Goal: Information Seeking & Learning: Check status

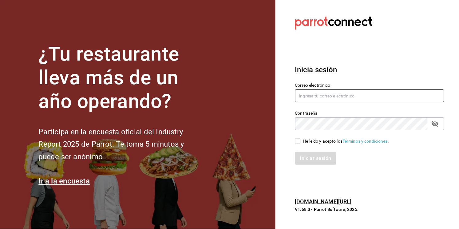
type input "[EMAIL_ADDRESS][DOMAIN_NAME]"
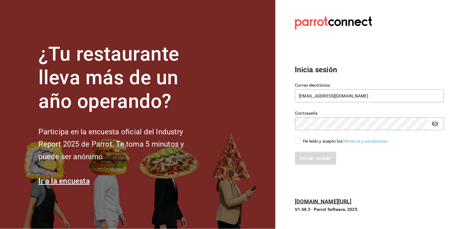
click at [363, 140] on link "Términos y condiciones." at bounding box center [365, 141] width 46 height 5
drag, startPoint x: 298, startPoint y: 140, endPoint x: 298, endPoint y: 146, distance: 5.5
click at [298, 144] on div "Correo electrónico mochomos.arcos@grupocosteno.com Contraseña Contraseña He leí…" at bounding box center [366, 119] width 156 height 89
click at [297, 142] on input "He leído y acepto los Términos y condiciones." at bounding box center [298, 141] width 6 height 6
checkbox input "true"
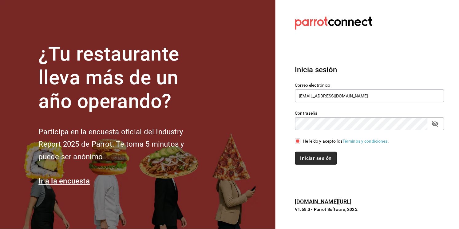
click at [303, 155] on button "Iniciar sesión" at bounding box center [316, 158] width 42 height 13
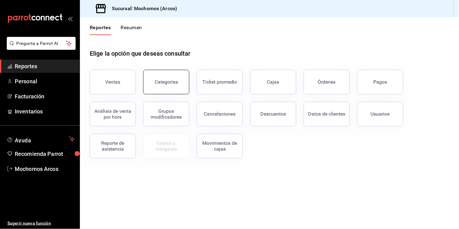
click at [158, 79] on div "Categorías" at bounding box center [166, 82] width 23 height 6
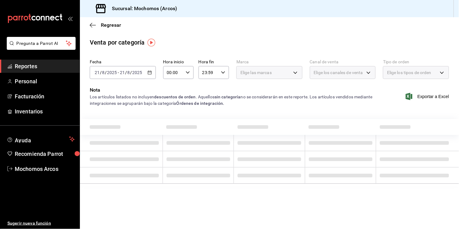
click at [89, 25] on div "Regresar" at bounding box center [269, 25] width 379 height 16
click at [104, 26] on span "Regresar" at bounding box center [111, 25] width 20 height 6
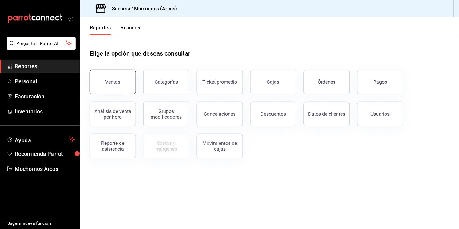
click at [112, 85] on button "Ventas" at bounding box center [113, 82] width 46 height 25
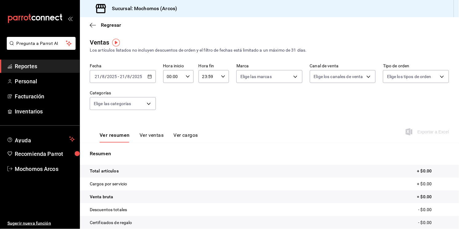
click at [151, 132] on button "Ver ventas" at bounding box center [151, 137] width 24 height 10
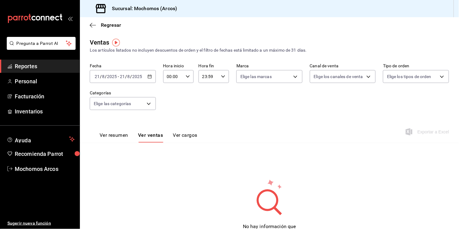
click at [123, 134] on button "Ver resumen" at bounding box center [114, 137] width 29 height 10
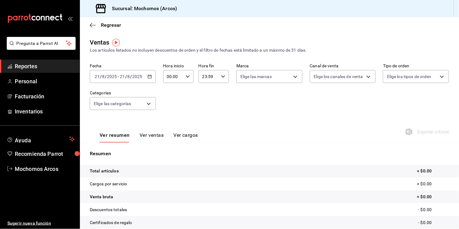
click at [146, 75] on div "[DATE] [DATE] - [DATE] [DATE]" at bounding box center [123, 76] width 66 height 13
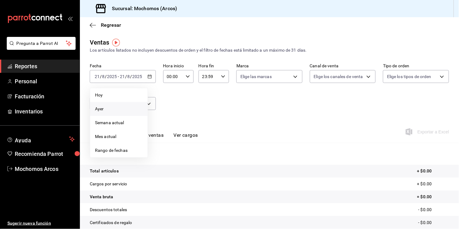
click at [100, 108] on span "Ayer" at bounding box center [119, 109] width 48 height 6
click at [100, 108] on body "Pregunta a Parrot AI Reportes Personal Facturación Inventarios Ayuda Recomienda…" at bounding box center [229, 114] width 459 height 229
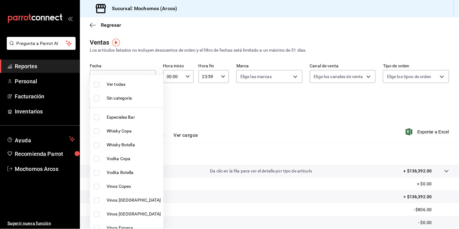
click at [119, 85] on span "Ver todas" at bounding box center [134, 84] width 54 height 6
type input "7597c5c0-c189-439a-a9b1-46cc8ee7ac78,78dcea9d-0226-4a72-8dbe-4ec0b47d6941,3e6ec…"
checkbox input "true"
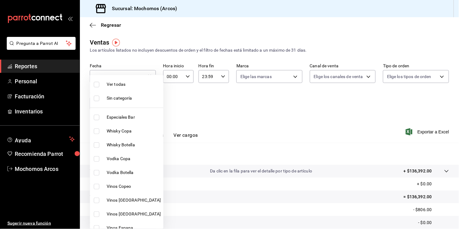
checkbox input "true"
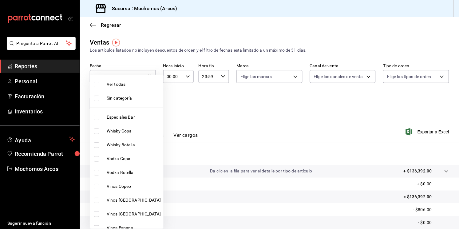
checkbox input "true"
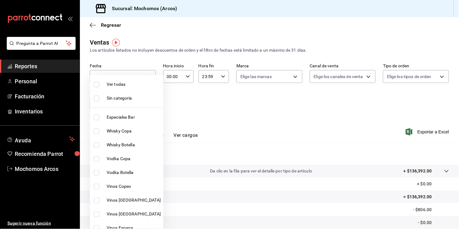
checkbox input "true"
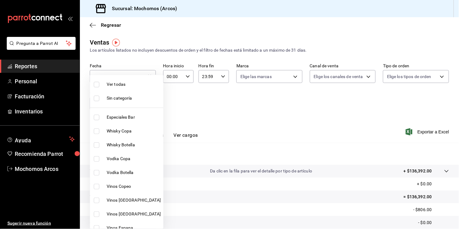
checkbox input "true"
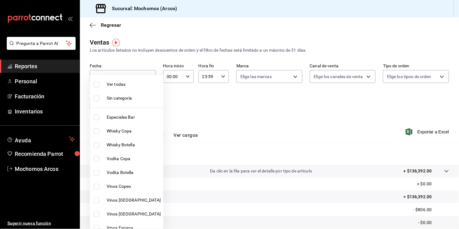
checkbox input "true"
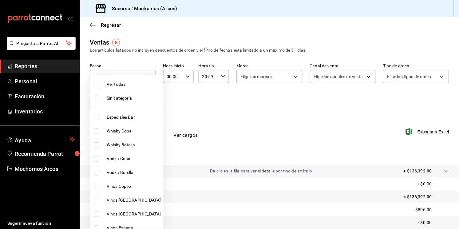
checkbox input "true"
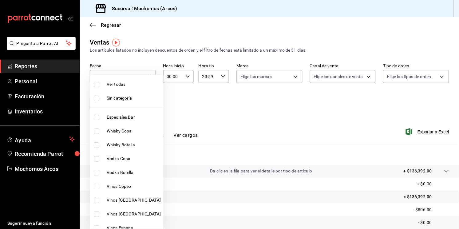
checkbox input "true"
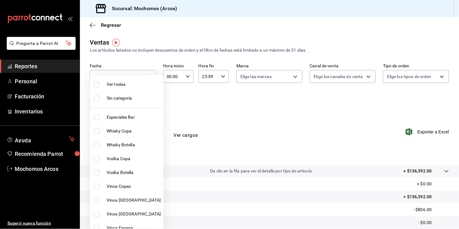
checkbox input "true"
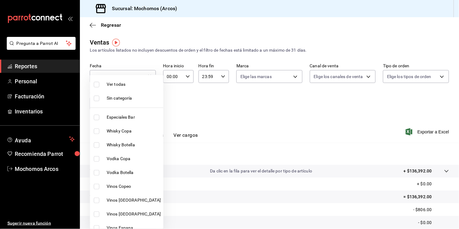
checkbox input "true"
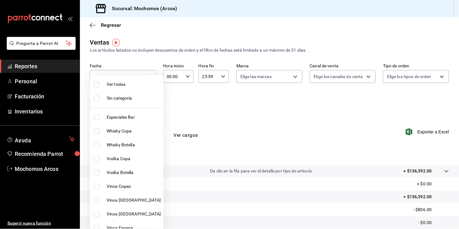
checkbox input "true"
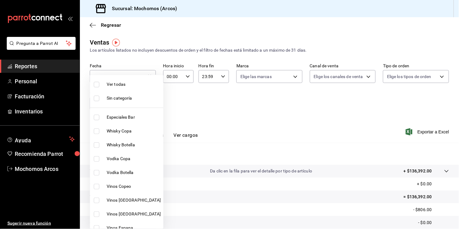
checkbox input "true"
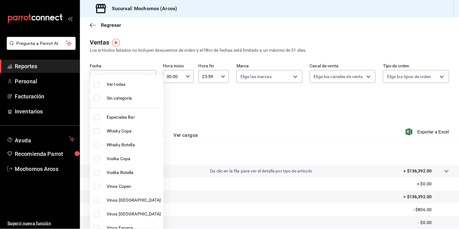
checkbox input "true"
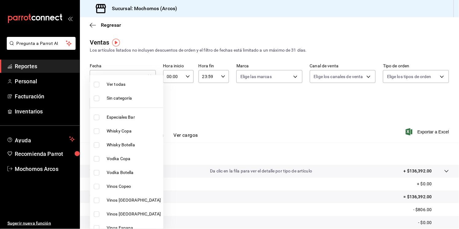
checkbox input "true"
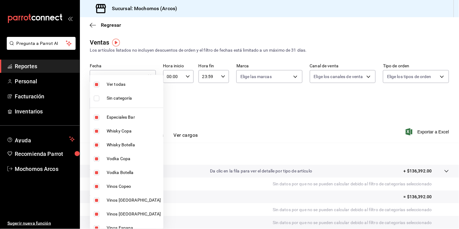
click at [256, 115] on div at bounding box center [229, 114] width 459 height 229
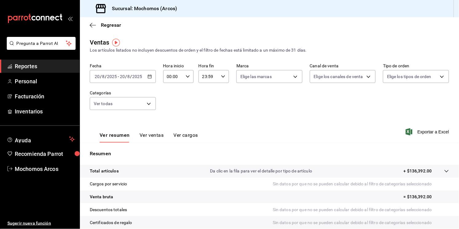
click at [258, 97] on div "Fecha [DATE] [DATE] - [DATE] [DATE] Hora inicio 00:00 Hora inicio Hora fin 23:5…" at bounding box center [269, 90] width 359 height 54
click at [291, 78] on body "Pregunta a Parrot AI Reportes Personal Facturación Inventarios Ayuda Recomienda…" at bounding box center [229, 114] width 459 height 229
click at [263, 100] on span "Ver todas" at bounding box center [260, 100] width 19 height 6
type input "dd36a3dd-8c35-4563-bc3a-0ae6137ce787"
checkbox input "true"
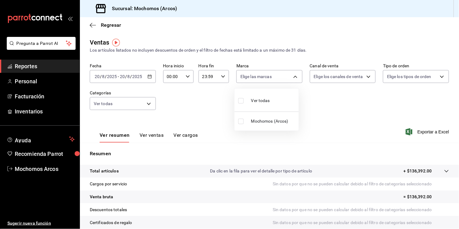
checkbox input "true"
click at [366, 79] on div at bounding box center [229, 114] width 459 height 229
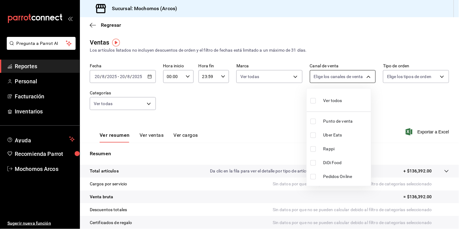
click at [362, 76] on body "Pregunta a Parrot AI Reportes Personal Facturación Inventarios Ayuda Recomienda…" at bounding box center [229, 114] width 459 height 229
click at [335, 102] on span "Ver todos" at bounding box center [332, 100] width 19 height 6
type input "PARROT,UBER_EATS,RAPPI,DIDI_FOOD,ONLINE"
checkbox input "true"
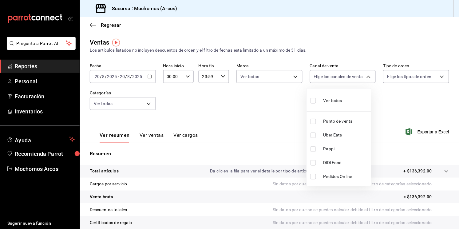
checkbox input "true"
click at [435, 75] on div at bounding box center [229, 114] width 459 height 229
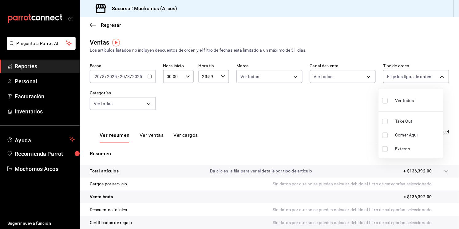
click at [435, 75] on body "Pregunta a Parrot AI Reportes Personal Facturación Inventarios Ayuda Recomienda…" at bounding box center [229, 114] width 459 height 229
click at [409, 100] on span "Ver todos" at bounding box center [404, 100] width 19 height 6
type input "c6b8ee8d-4955-4723-bae1-372b147e207b,27be71f3-ce18-4cfa-bd3b-e966efc6a73f,EXTER…"
checkbox input "true"
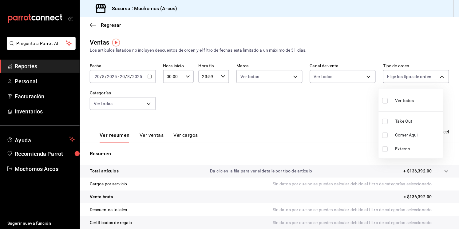
checkbox input "true"
click at [255, 26] on div at bounding box center [229, 114] width 459 height 229
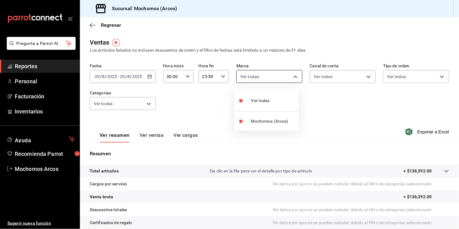
click at [293, 80] on body "Pregunta a Parrot AI Reportes Personal Facturación Inventarios Ayuda Recomienda…" at bounding box center [229, 114] width 459 height 229
click at [363, 77] on div at bounding box center [229, 114] width 459 height 229
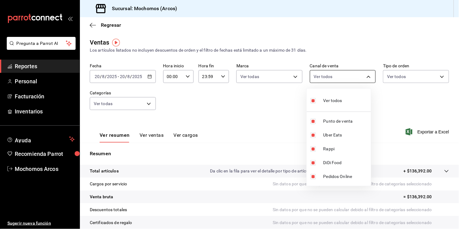
click at [365, 78] on body "Pregunta a Parrot AI Reportes Personal Facturación Inventarios Ayuda Recomienda…" at bounding box center [229, 114] width 459 height 229
click at [442, 171] on div at bounding box center [229, 114] width 459 height 229
